Goal: Task Accomplishment & Management: Manage account settings

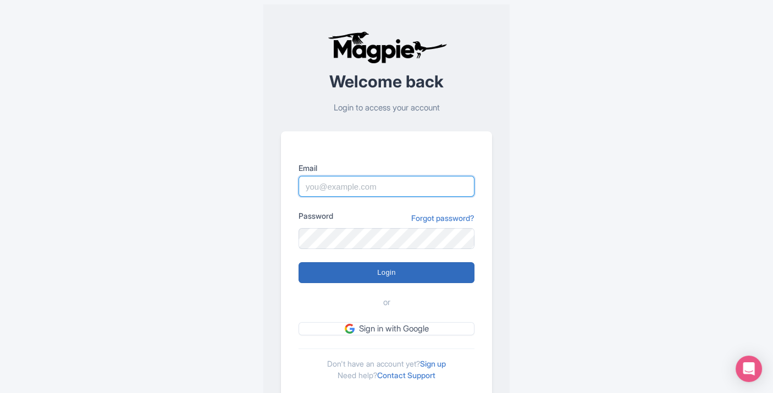
type input "[PERSON_NAME][EMAIL_ADDRESS][DOMAIN_NAME]"
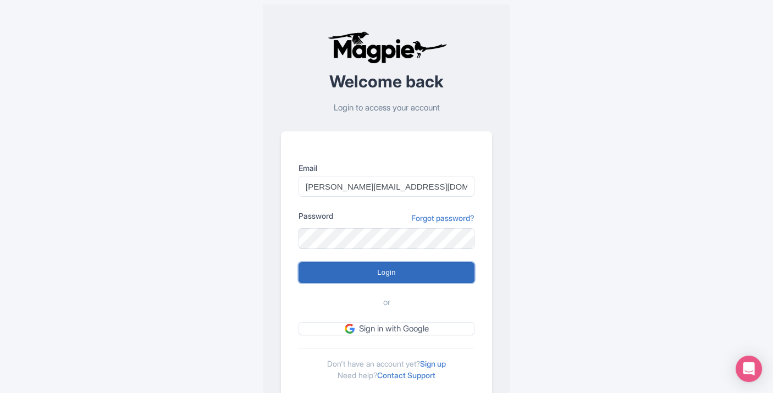
click at [379, 276] on input "Login" at bounding box center [387, 272] width 176 height 21
type input "Logging in..."
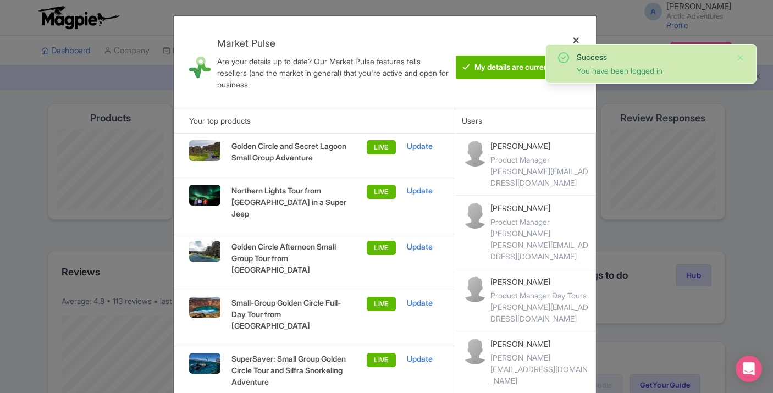
click at [576, 38] on div at bounding box center [576, 62] width 26 height 74
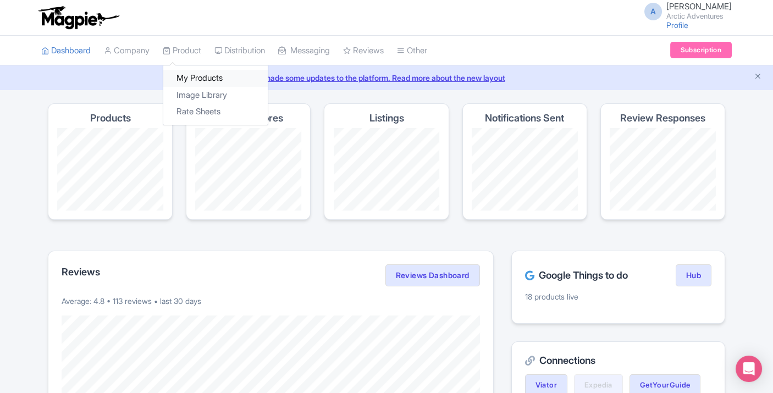
click at [188, 79] on link "My Products" at bounding box center [215, 78] width 104 height 17
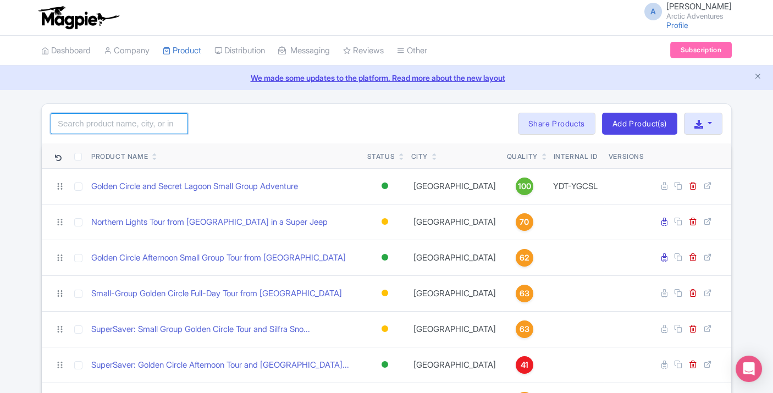
click at [166, 123] on input "search" at bounding box center [119, 123] width 137 height 21
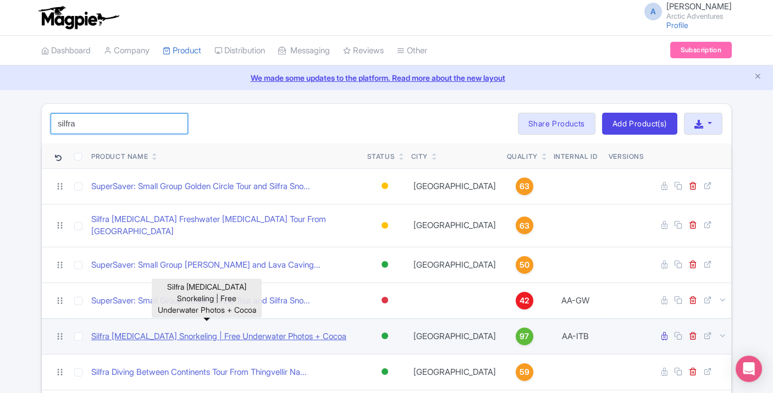
type input "silfra"
click at [220, 330] on link "Silfra [MEDICAL_DATA] Snorkeling | Free Underwater Photos + Cocoa" at bounding box center [218, 336] width 255 height 13
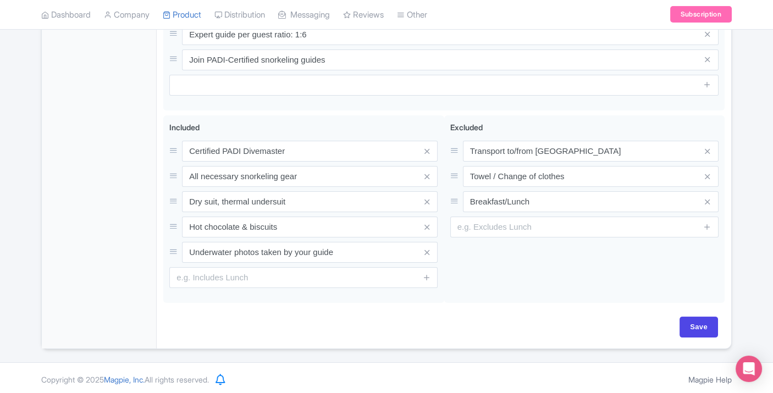
scroll to position [99, 0]
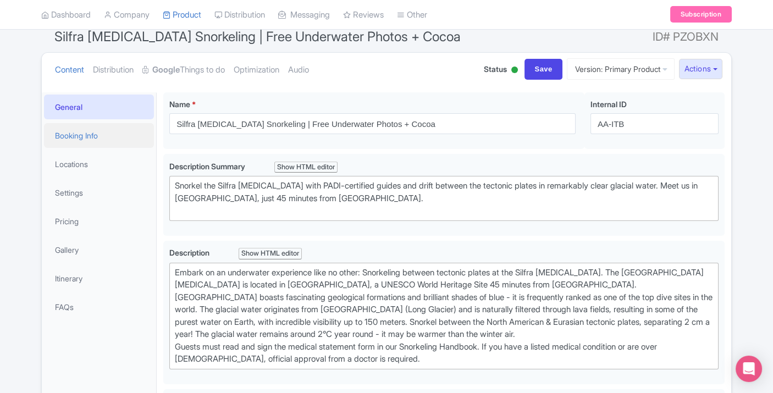
click at [85, 132] on link "Booking Info" at bounding box center [99, 135] width 110 height 25
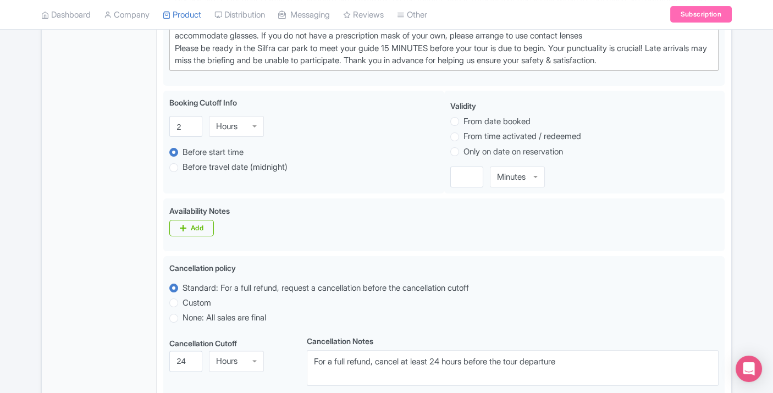
scroll to position [72, 0]
